Goal: Task Accomplishment & Management: Complete application form

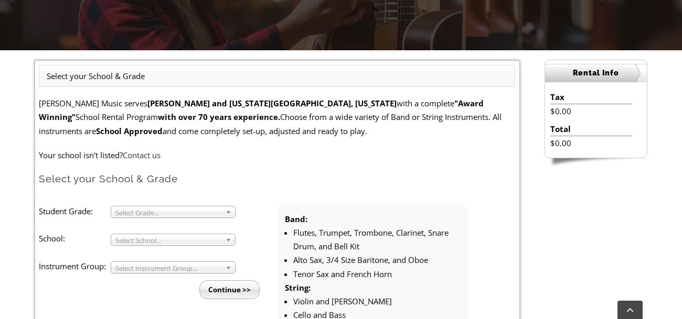
scroll to position [238, 0]
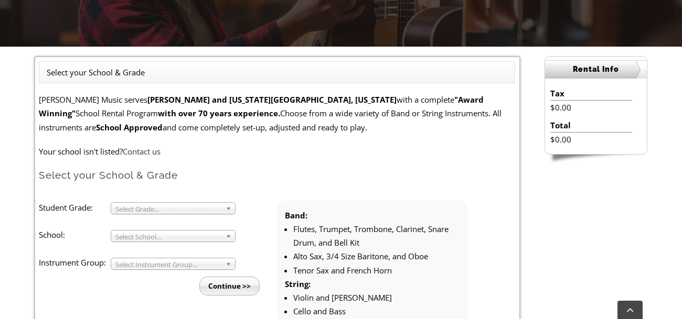
click at [220, 211] on span "Select Grade..." at bounding box center [168, 209] width 106 height 13
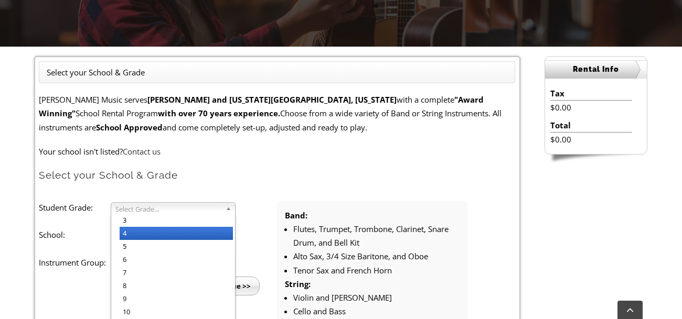
click at [215, 229] on li "4" at bounding box center [176, 233] width 113 height 13
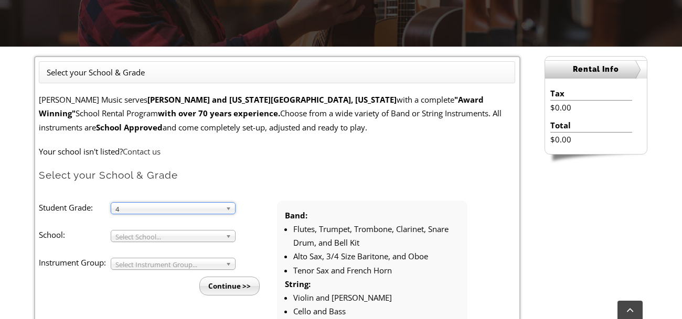
click at [215, 236] on span "Select School..." at bounding box center [168, 237] width 106 height 13
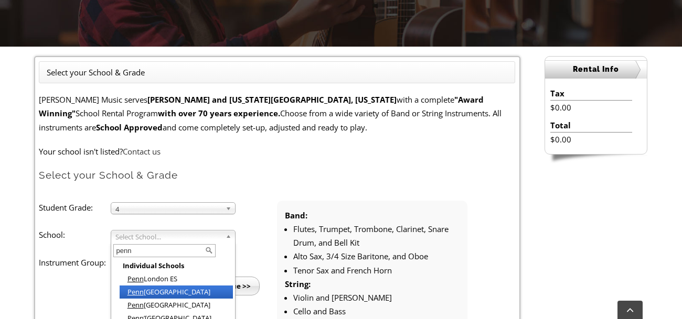
type input "penn"
click at [191, 288] on li "[GEOGRAPHIC_DATA]" at bounding box center [176, 292] width 113 height 13
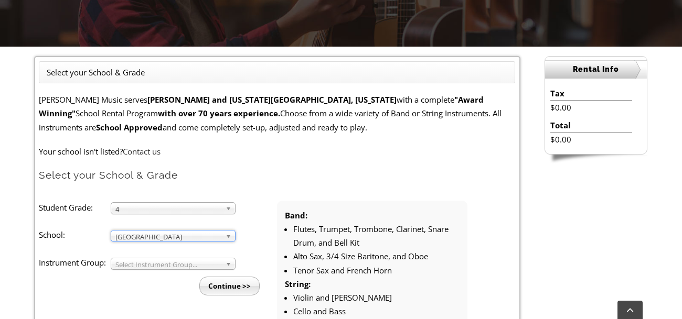
click at [176, 265] on span "Select Instrument Group..." at bounding box center [168, 264] width 106 height 13
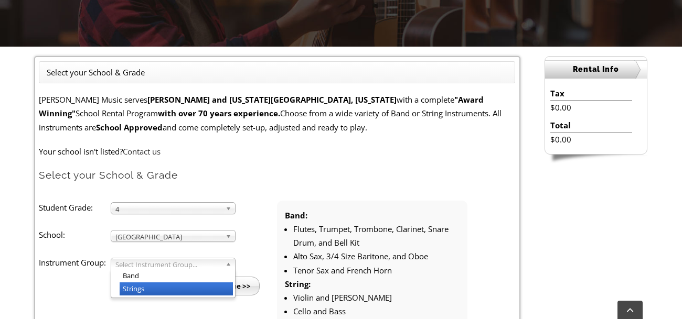
click at [171, 287] on li "Strings" at bounding box center [176, 289] width 113 height 13
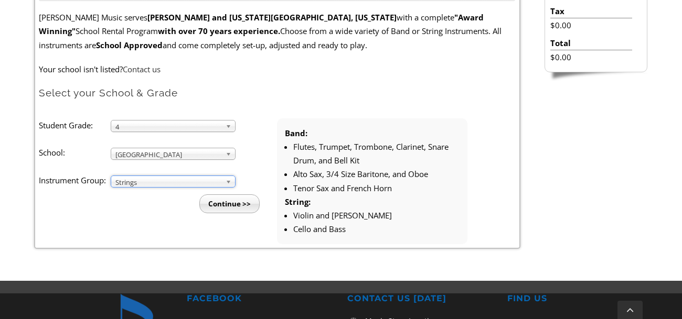
scroll to position [321, 0]
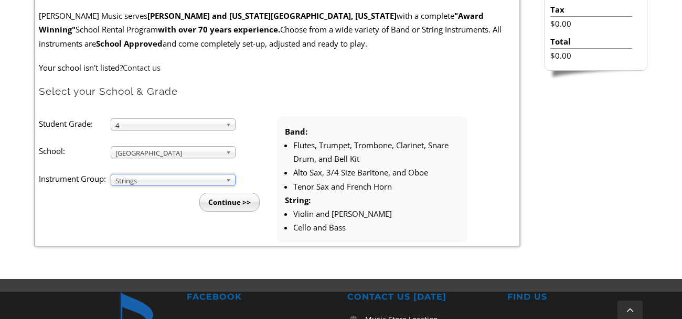
click at [243, 210] on input "Continue >>" at bounding box center [229, 202] width 60 height 19
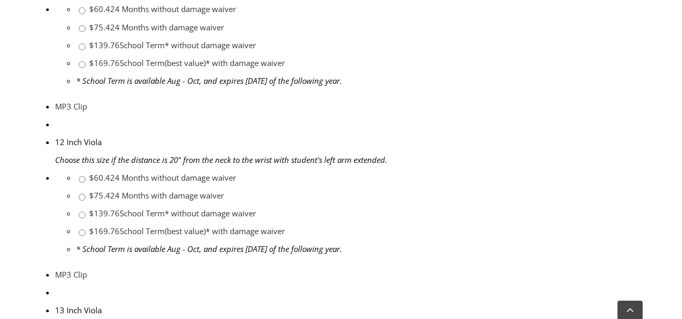
scroll to position [1313, 0]
